Goal: Task Accomplishment & Management: Manage account settings

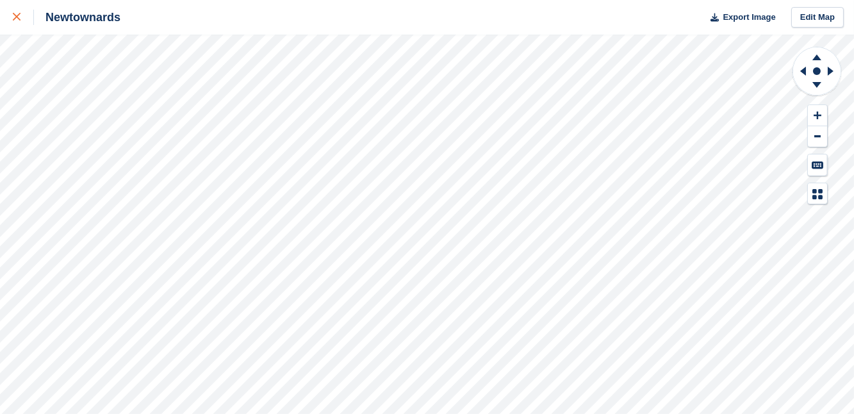
click at [15, 18] on icon at bounding box center [17, 17] width 8 height 8
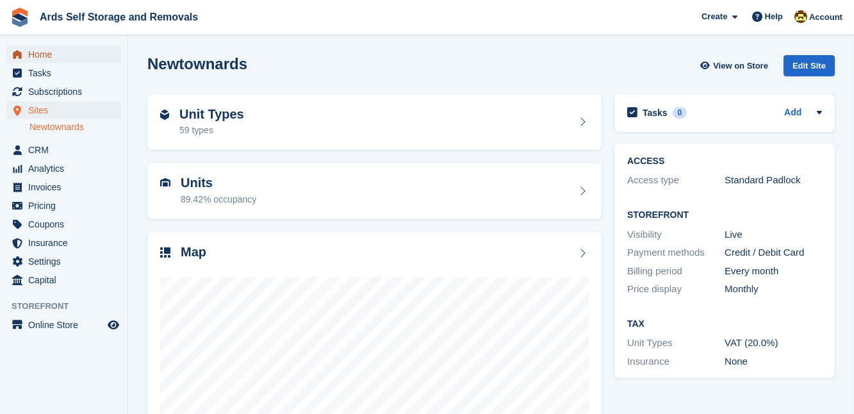
click at [43, 51] on span "Home" at bounding box center [66, 54] width 77 height 18
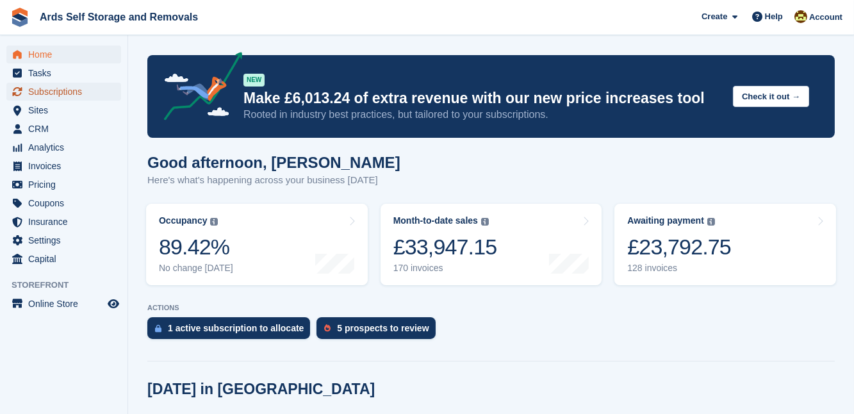
click at [76, 92] on span "Subscriptions" at bounding box center [66, 92] width 77 height 18
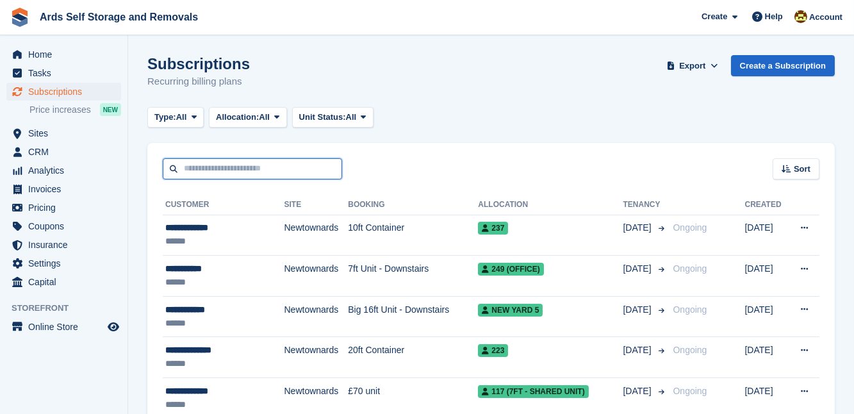
click at [190, 168] on input "text" at bounding box center [252, 168] width 179 height 21
type input "*****"
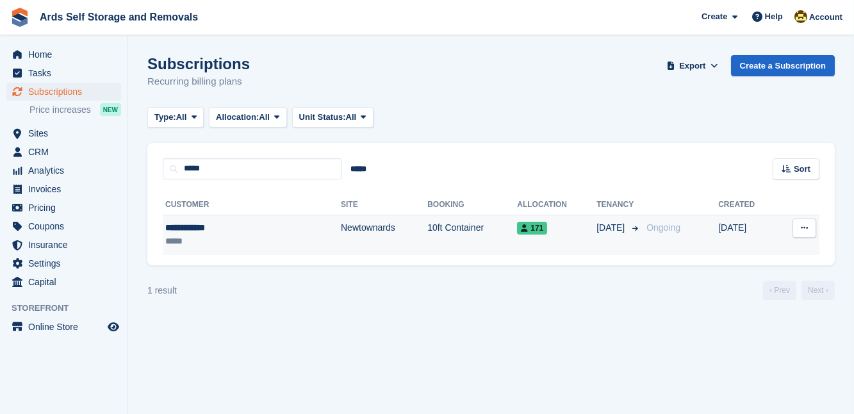
click at [427, 227] on td "10ft Container" at bounding box center [472, 235] width 90 height 40
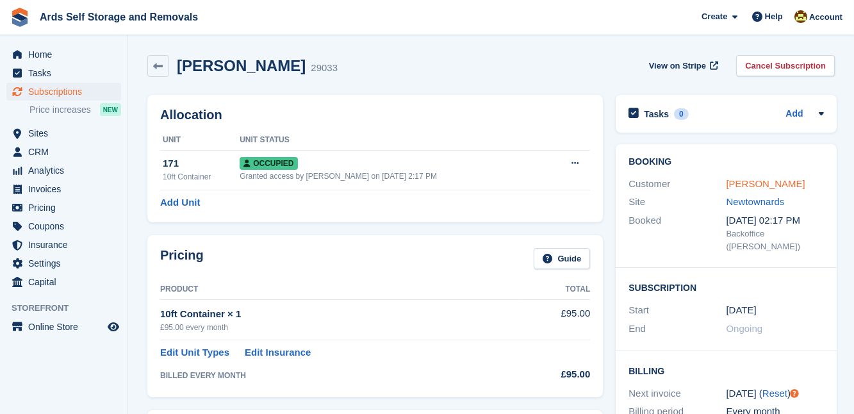
click at [754, 182] on link "Tommy Martin" at bounding box center [764, 183] width 79 height 11
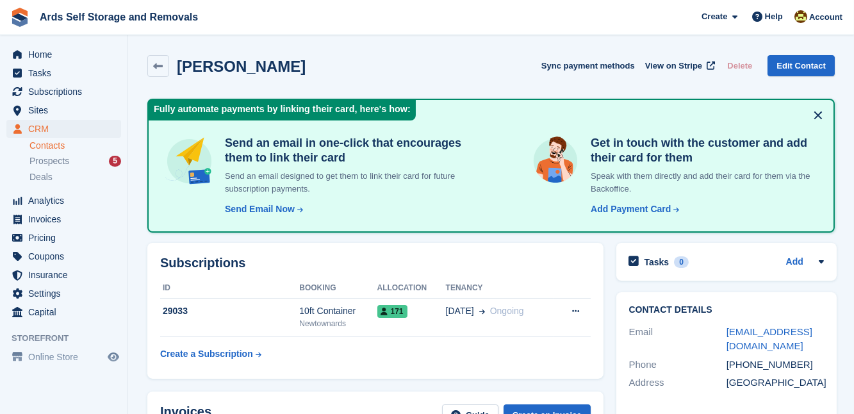
click at [610, 281] on div "Tasks 0 Add No tasks related to Tommy Martin" at bounding box center [726, 264] width 233 height 57
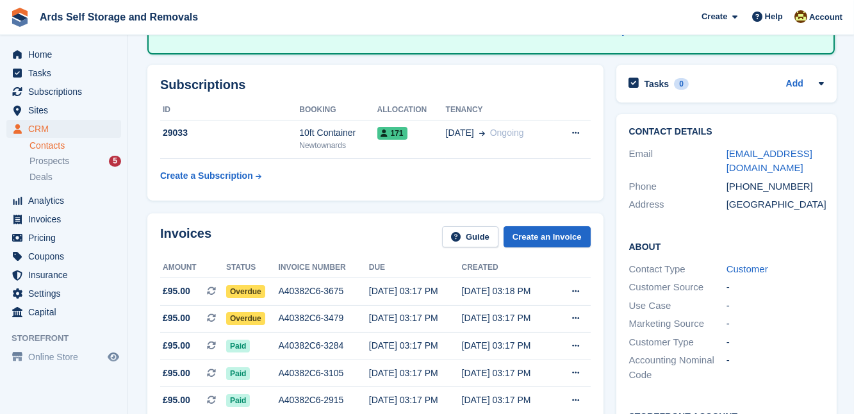
scroll to position [186, 0]
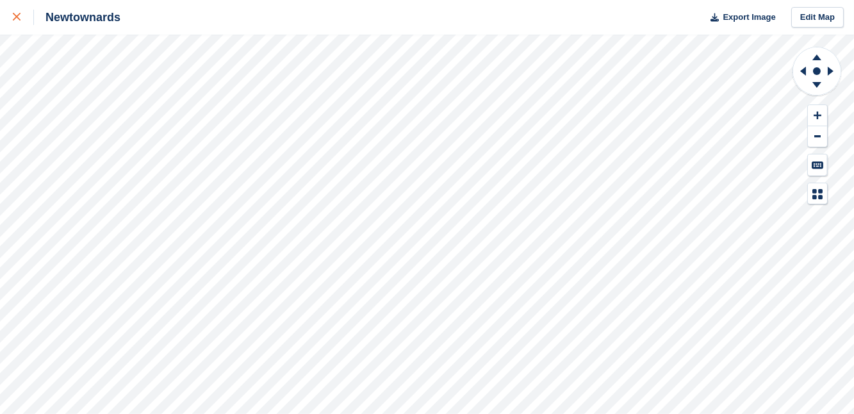
click at [17, 15] on icon at bounding box center [17, 17] width 8 height 8
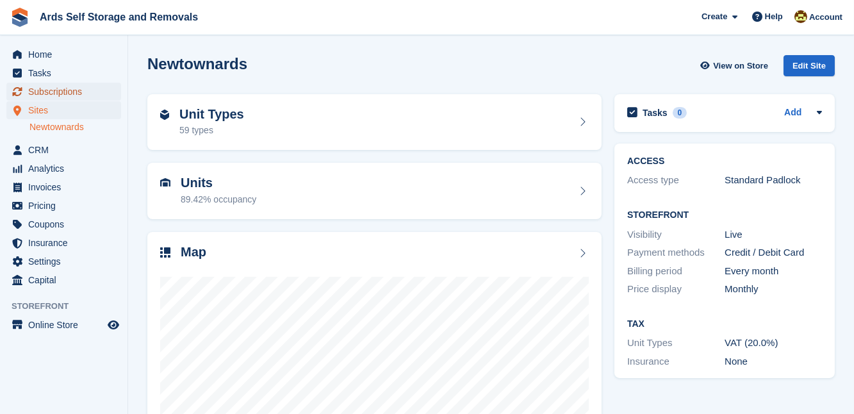
click at [54, 93] on span "Subscriptions" at bounding box center [66, 92] width 77 height 18
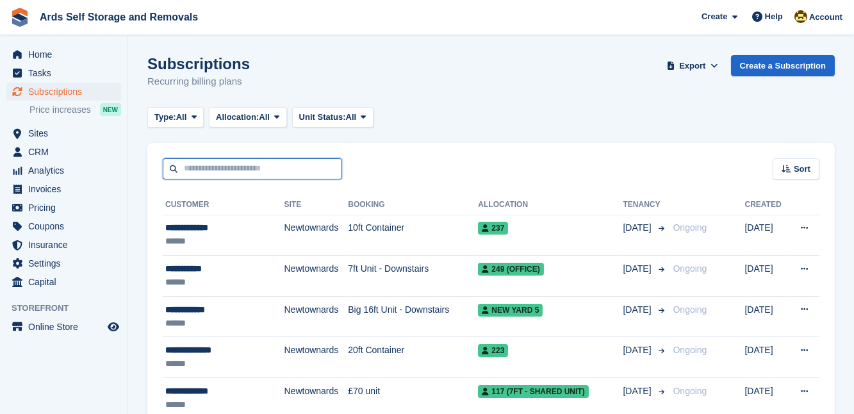
click at [193, 165] on input "text" at bounding box center [252, 168] width 179 height 21
type input "*****"
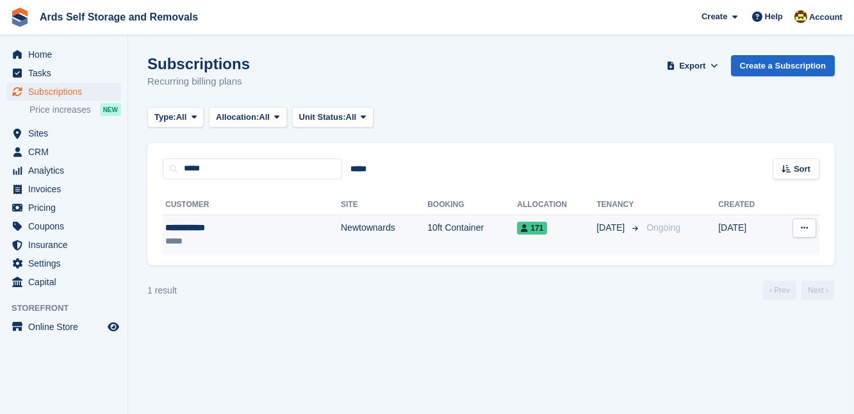
click at [427, 227] on td "10ft Container" at bounding box center [472, 235] width 90 height 40
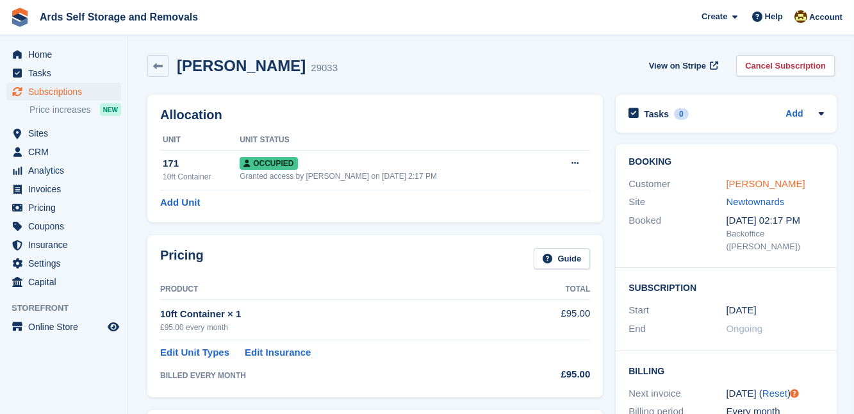
click at [747, 184] on link "Tommy Martin" at bounding box center [764, 183] width 79 height 11
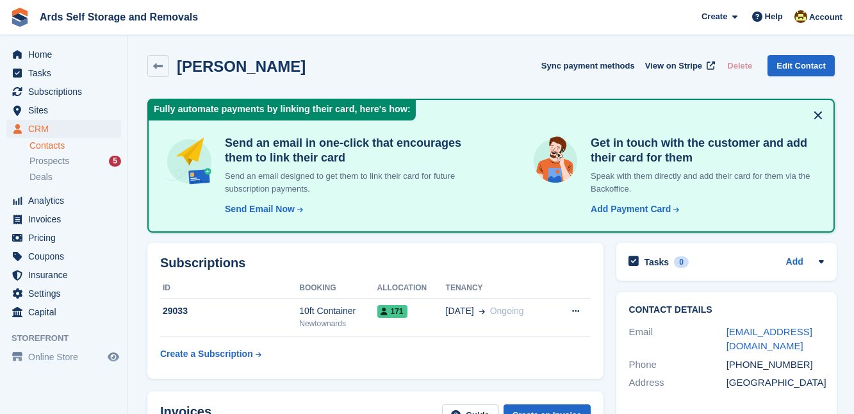
click at [604, 289] on div "Subscriptions ID Booking Allocation Tenancy 29033 10ft Container Newtownards 17…" at bounding box center [375, 310] width 469 height 149
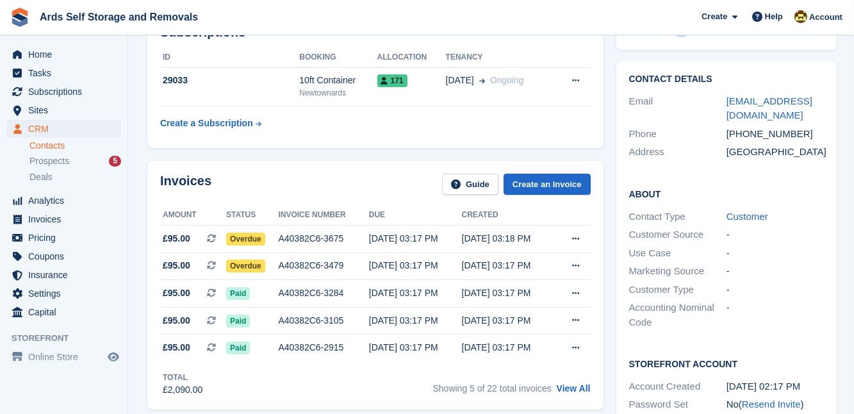
scroll to position [232, 0]
